Goal: Task Accomplishment & Management: Manage account settings

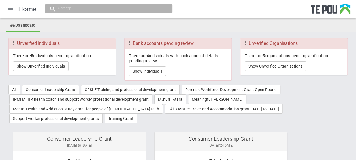
click at [8, 8] on div at bounding box center [10, 8] width 14 height 14
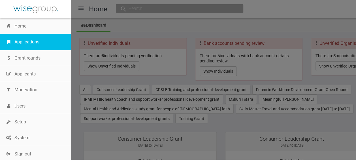
click at [30, 43] on link "Applications" at bounding box center [35, 42] width 71 height 16
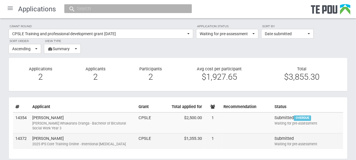
click at [246, 137] on td at bounding box center [246, 141] width 51 height 16
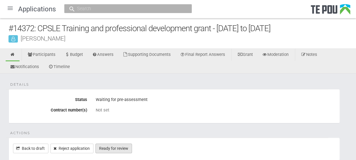
click at [123, 146] on link "Ready for review" at bounding box center [113, 148] width 36 height 10
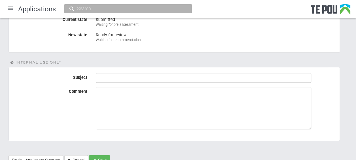
scroll to position [83, 0]
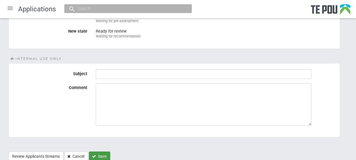
click at [105, 153] on button "Save" at bounding box center [99, 156] width 21 height 10
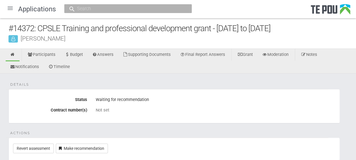
click at [11, 9] on div at bounding box center [10, 8] width 14 height 14
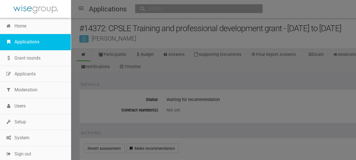
click at [29, 42] on link "Applications" at bounding box center [35, 42] width 71 height 16
